Goal: Information Seeking & Learning: Find specific fact

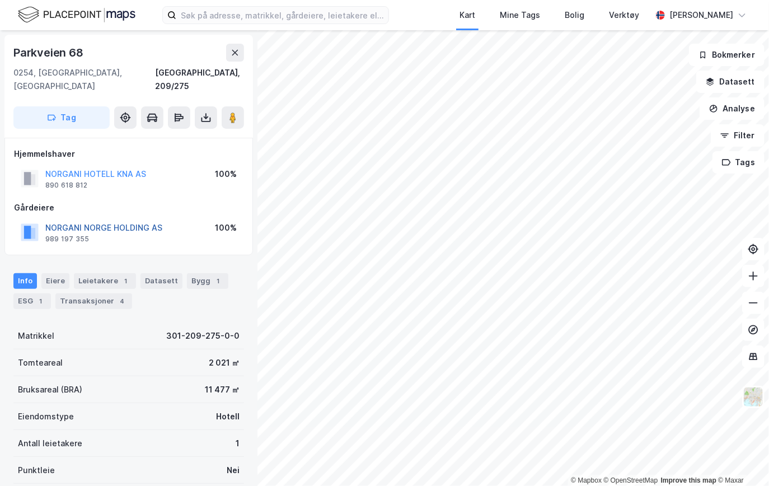
click at [0, 0] on button "NORGANI NORGE HOLDING AS" at bounding box center [0, 0] width 0 height 0
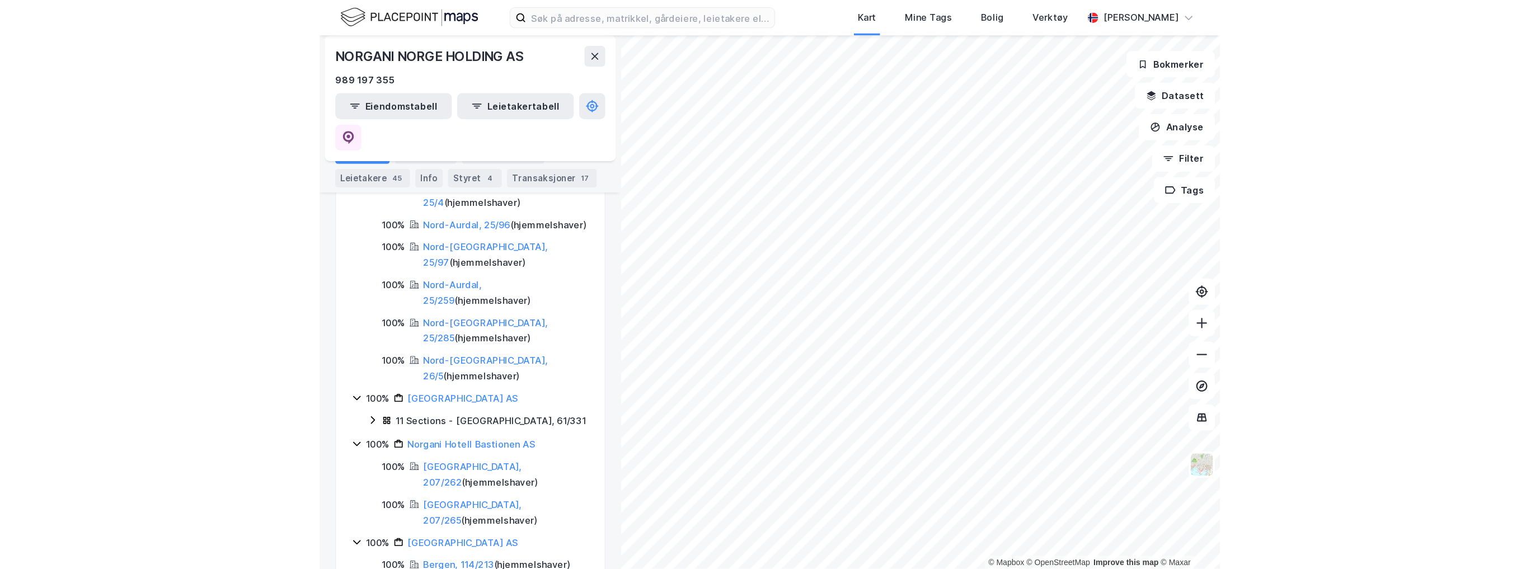
scroll to position [716, 0]
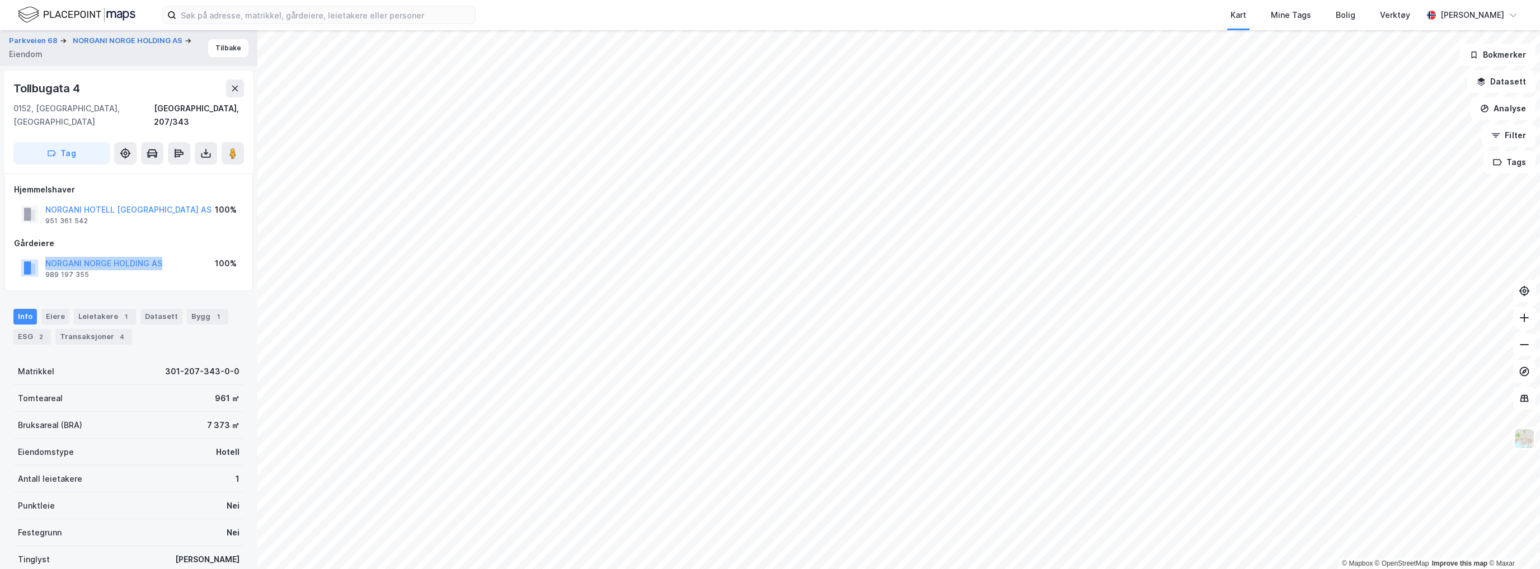
drag, startPoint x: 161, startPoint y: 251, endPoint x: 37, endPoint y: 248, distance: 124.2
click at [37, 257] on div "NORGANI NORGE HOLDING AS 989 197 355" at bounding box center [92, 268] width 142 height 22
copy button "NORGANI NORGE HOLDING AS"
